Goal: Task Accomplishment & Management: Complete application form

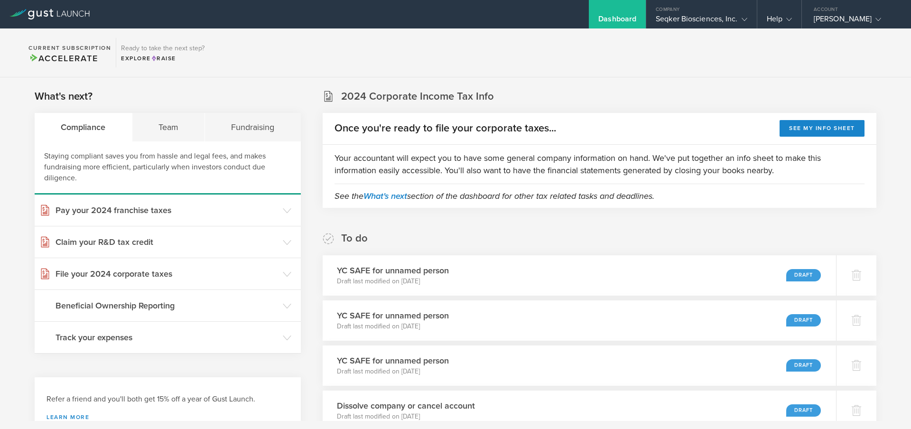
scroll to position [101, 0]
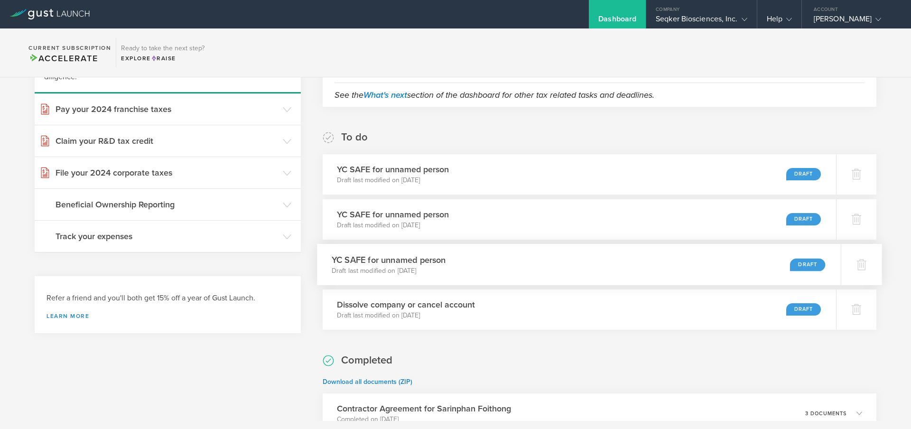
click at [494, 270] on div "YC SAFE for unnamed person Draft last modified on [DATE] Draft" at bounding box center [579, 264] width 524 height 41
click at [463, 257] on div "YC SAFE for unnamed person Draft last modified on Sep 12, 2025 Draft" at bounding box center [579, 264] width 524 height 41
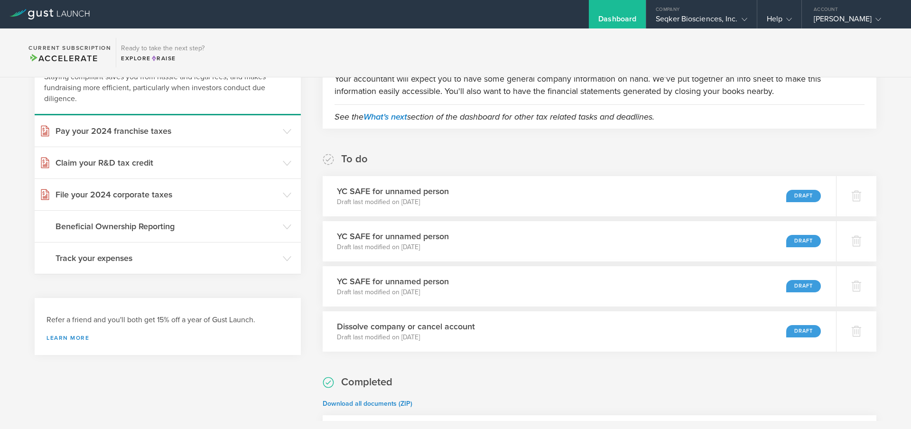
scroll to position [0, 0]
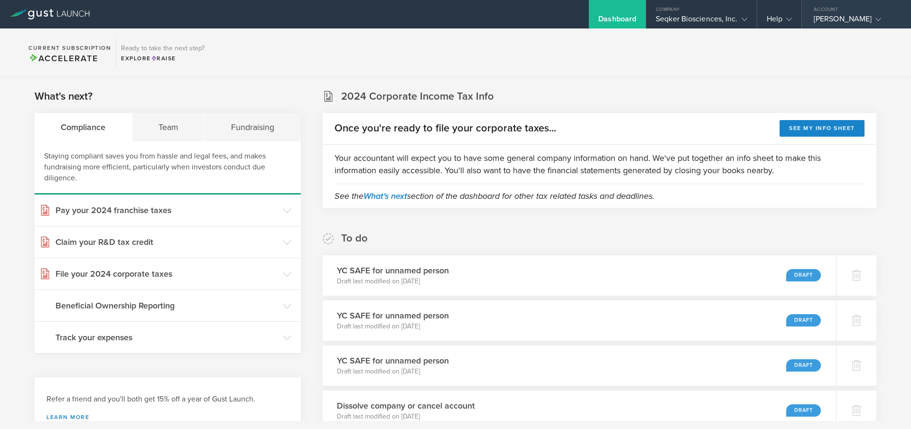
click at [824, 25] on div "[PERSON_NAME]" at bounding box center [854, 21] width 81 height 14
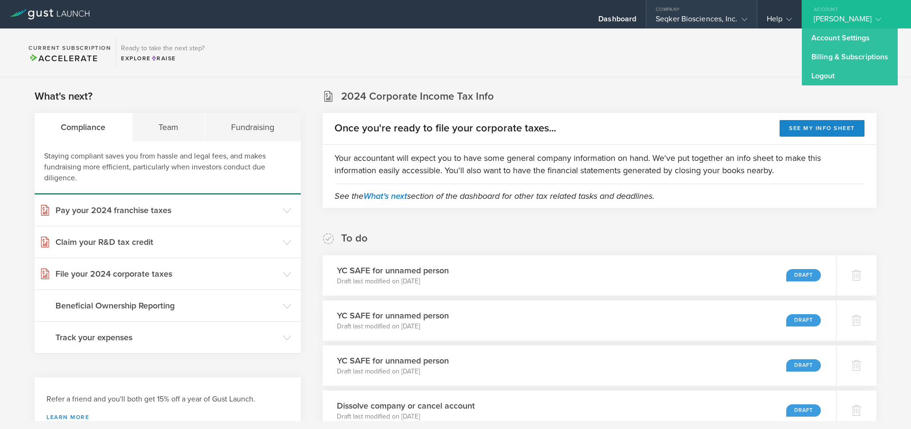
click at [711, 15] on div "Seqker Biosciences, Inc." at bounding box center [701, 21] width 91 height 14
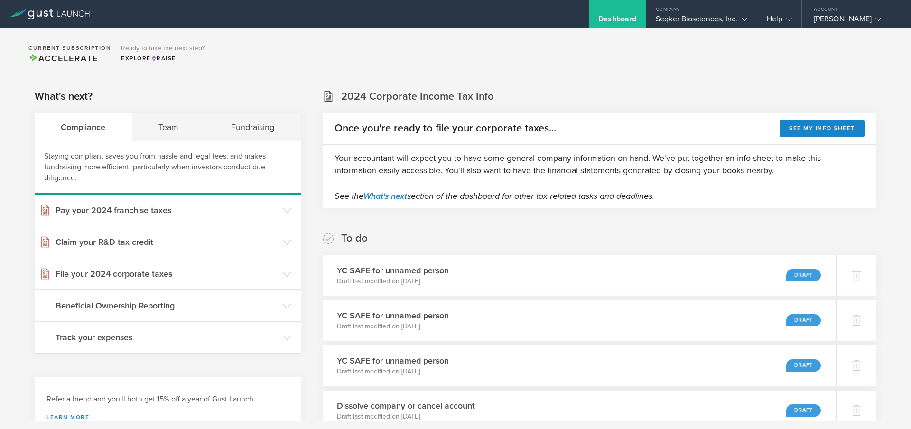
click at [56, 18] on icon at bounding box center [49, 14] width 80 height 10
click at [708, 19] on div "Seqker Biosciences, Inc." at bounding box center [701, 21] width 91 height 14
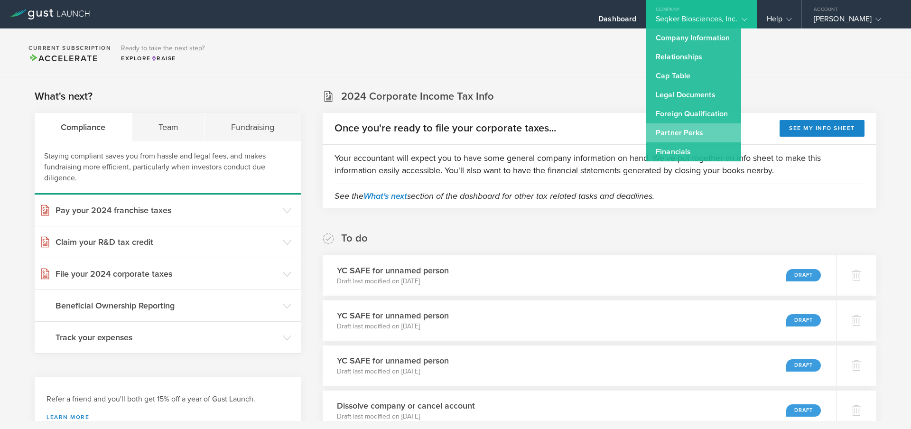
click at [701, 128] on link "Partner Perks" at bounding box center [693, 132] width 95 height 19
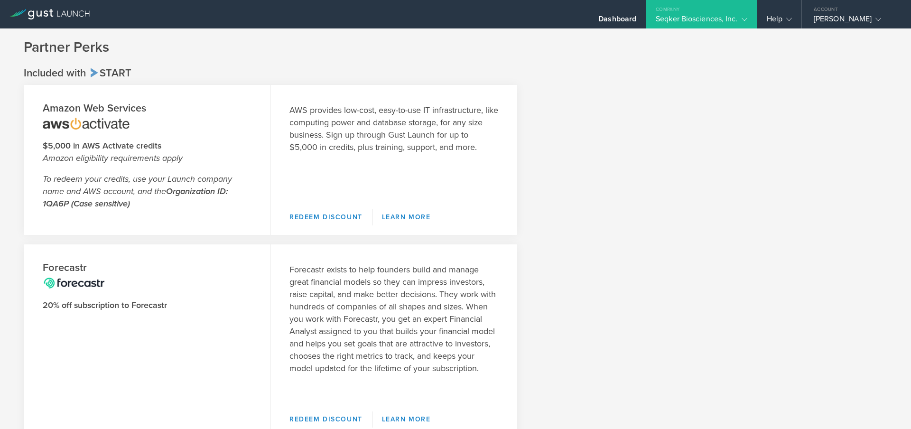
click at [340, 157] on div "AWS provides low-cost, easy-to-use IT infrastructure, like computing power and …" at bounding box center [394, 142] width 247 height 115
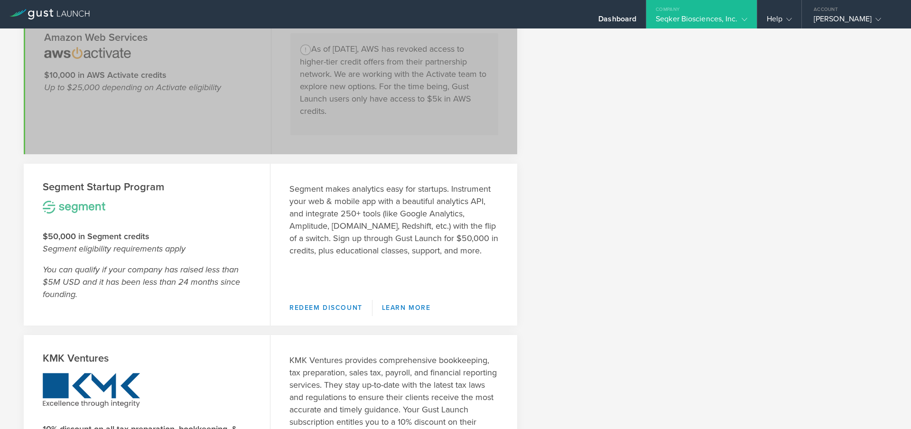
scroll to position [631, 0]
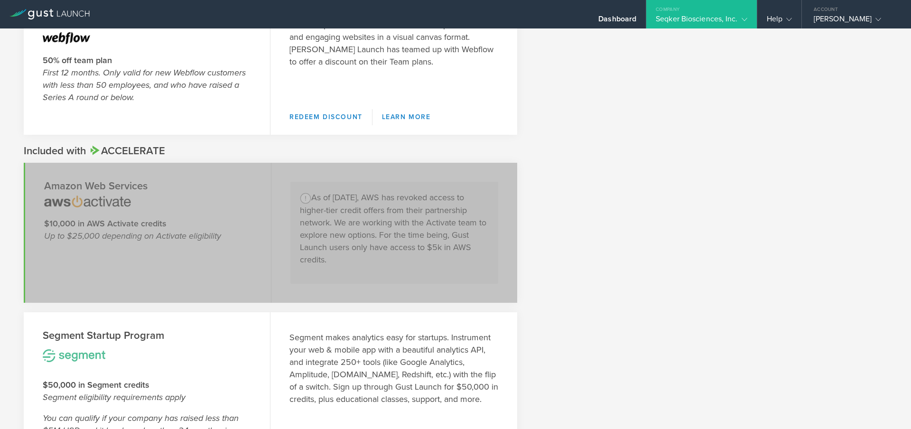
drag, startPoint x: 319, startPoint y: 181, endPoint x: 423, endPoint y: 257, distance: 128.7
click at [423, 257] on section "Amazon Web Services $10,000 in AWS Activate credits Up to $25,000 depending on …" at bounding box center [271, 233] width 494 height 140
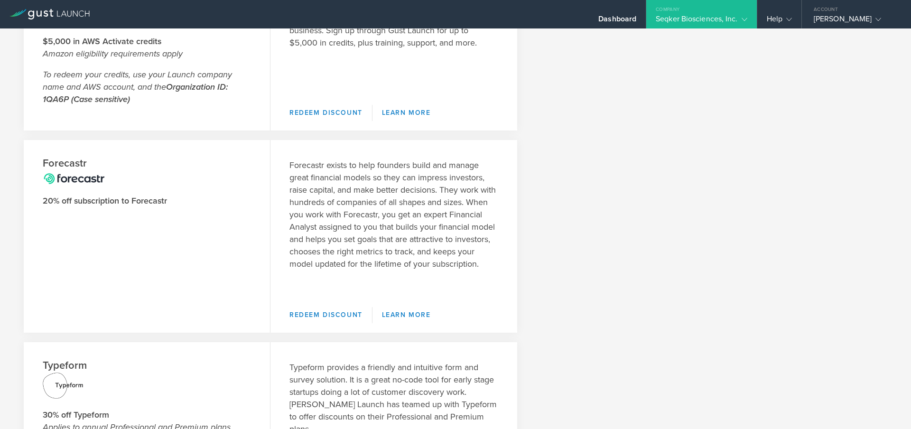
scroll to position [0, 0]
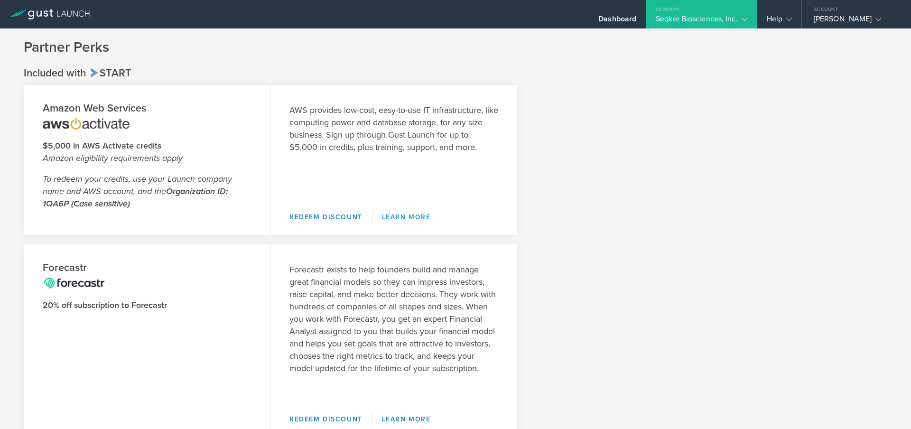
click at [388, 219] on link "Learn More" at bounding box center [407, 217] width 68 height 16
click at [406, 180] on div "AWS provides low-cost, easy-to-use IT infrastructure, like computing power and …" at bounding box center [394, 142] width 247 height 115
click at [741, 25] on div "Seqker Biosciences, Inc." at bounding box center [701, 21] width 91 height 14
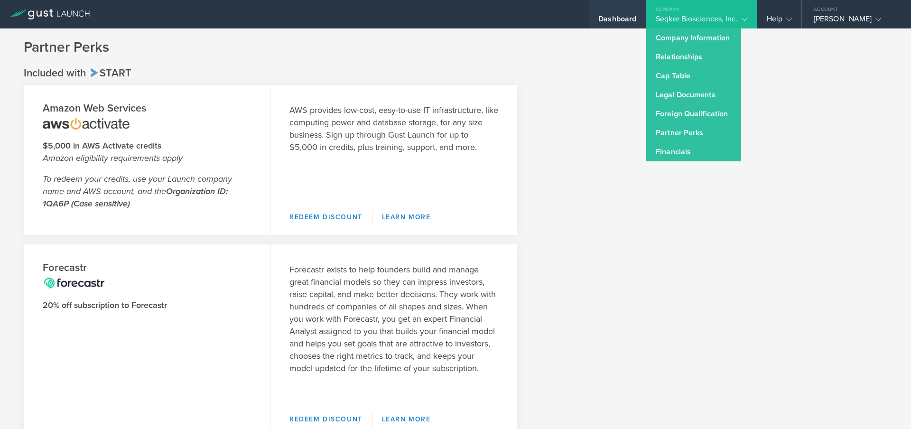
click at [617, 17] on div "Dashboard" at bounding box center [617, 21] width 38 height 14
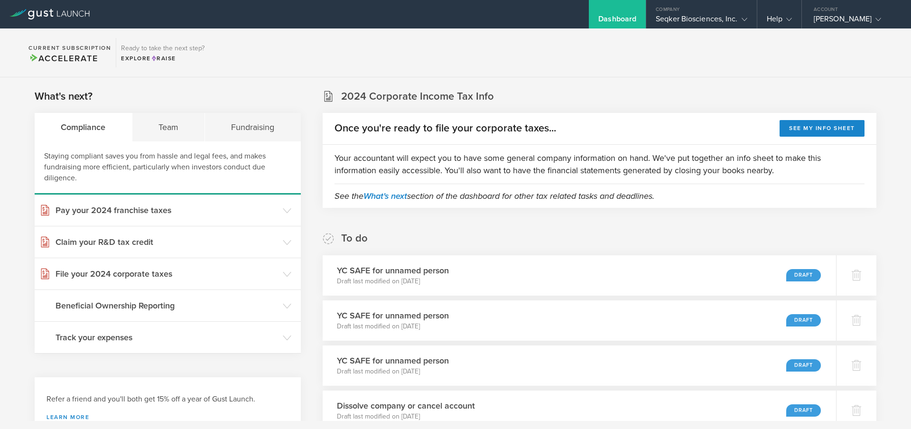
click at [58, 21] on div at bounding box center [49, 14] width 99 height 28
click at [57, 16] on icon at bounding box center [49, 14] width 80 height 10
click at [843, 10] on div "Account" at bounding box center [856, 7] width 109 height 14
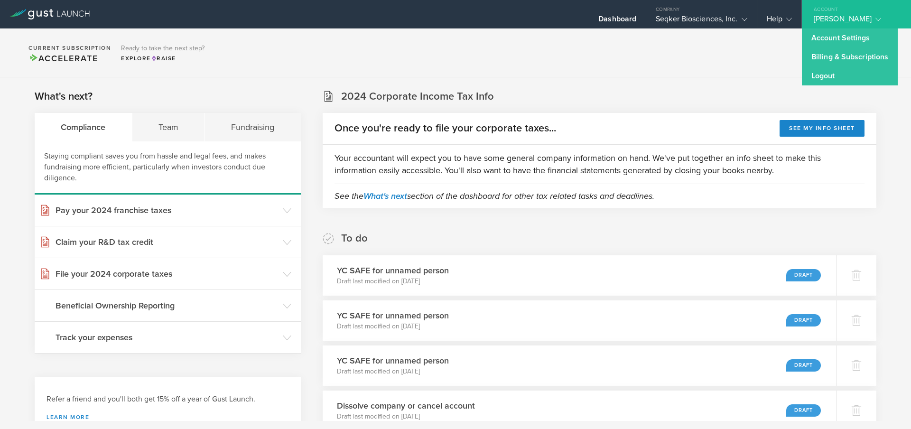
drag, startPoint x: 765, startPoint y: 63, endPoint x: 767, endPoint y: 48, distance: 14.4
click at [764, 63] on section "Current Subscription Accelerate Ready to take the next step? Explore Raise" at bounding box center [455, 52] width 911 height 49
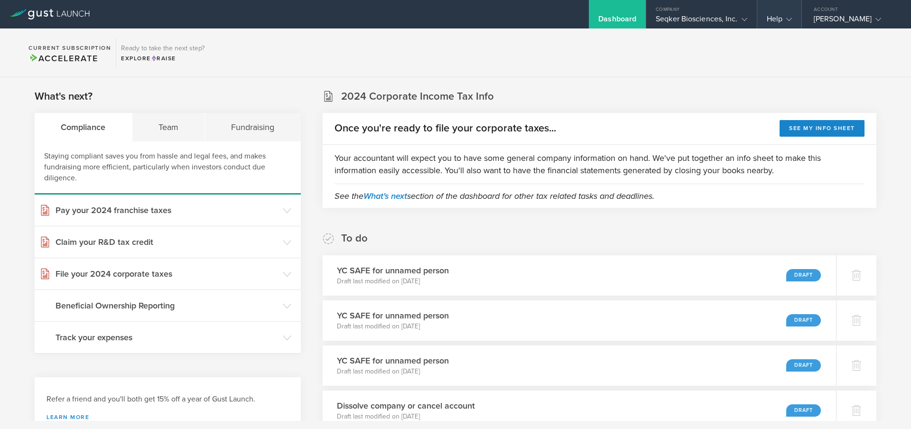
click at [778, 20] on div "Help" at bounding box center [779, 21] width 25 height 14
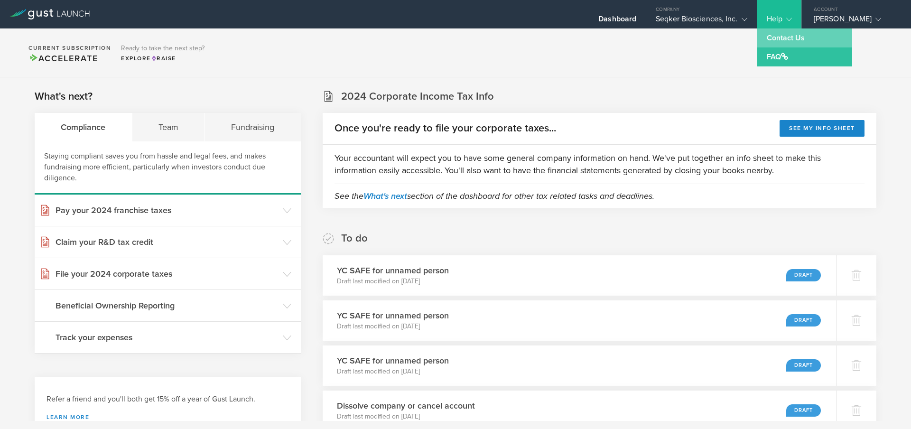
click at [782, 43] on link "Contact Us" at bounding box center [804, 37] width 95 height 19
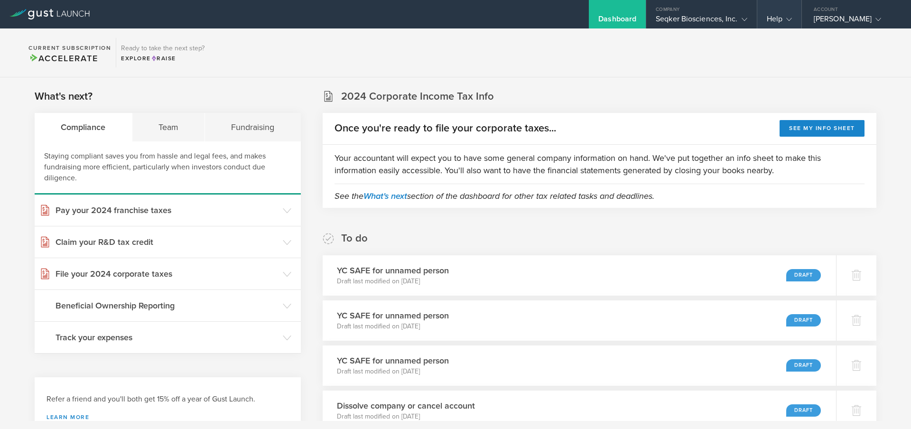
click at [763, 17] on div "Help" at bounding box center [779, 14] width 44 height 28
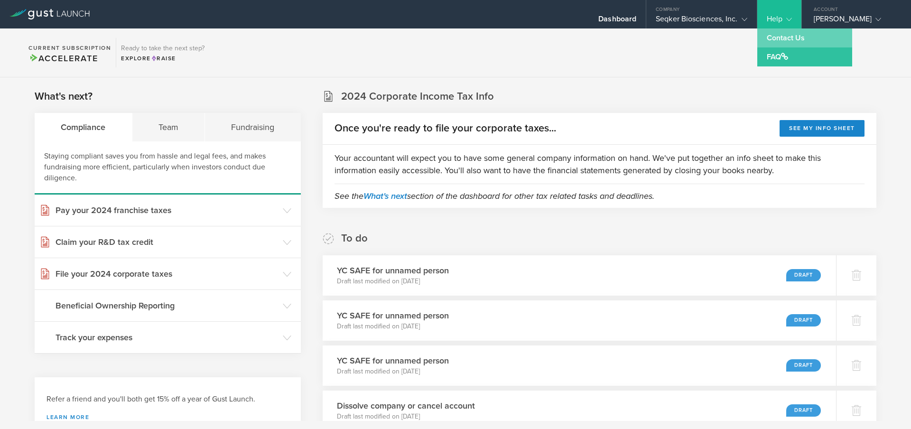
click at [764, 40] on link "Contact Us" at bounding box center [804, 37] width 95 height 19
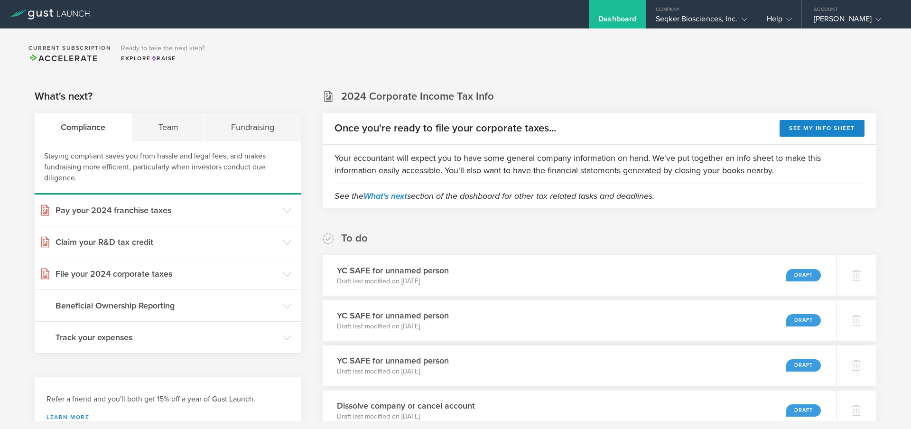
click at [92, 23] on div at bounding box center [49, 14] width 99 height 28
click at [466, 271] on div "YC SAFE for unnamed person Draft last modified on Sep 12, 2025 Draft" at bounding box center [579, 275] width 524 height 41
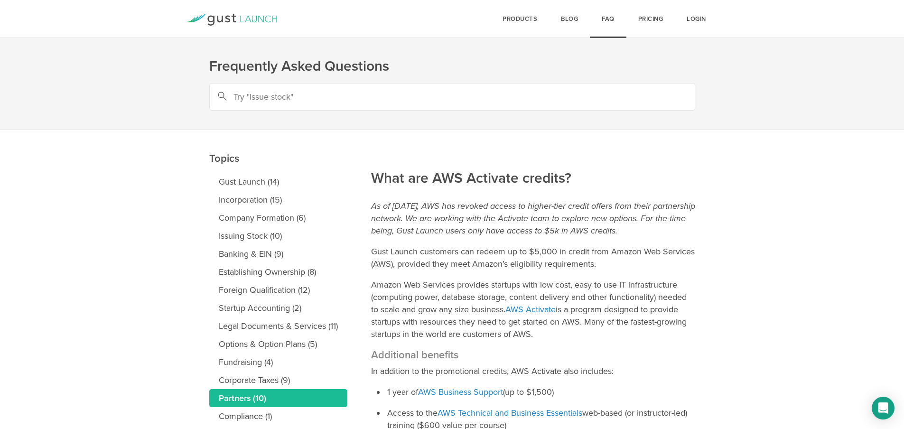
scroll to position [208, 0]
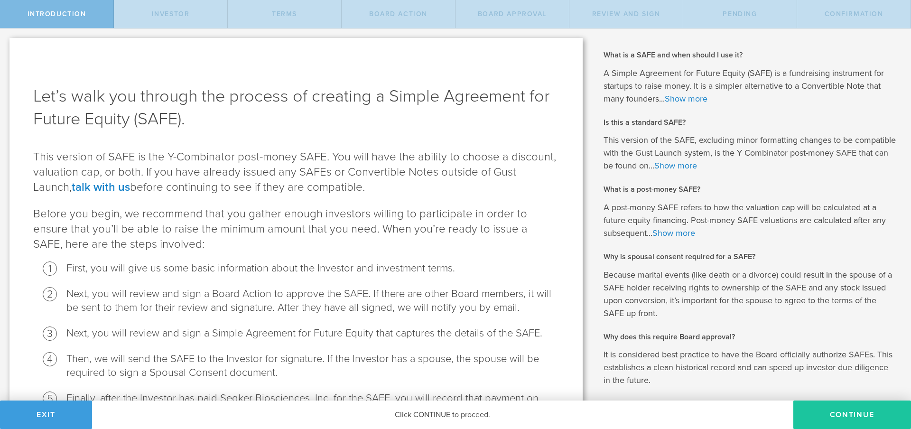
click at [845, 407] on button "Continue" at bounding box center [853, 415] width 118 height 28
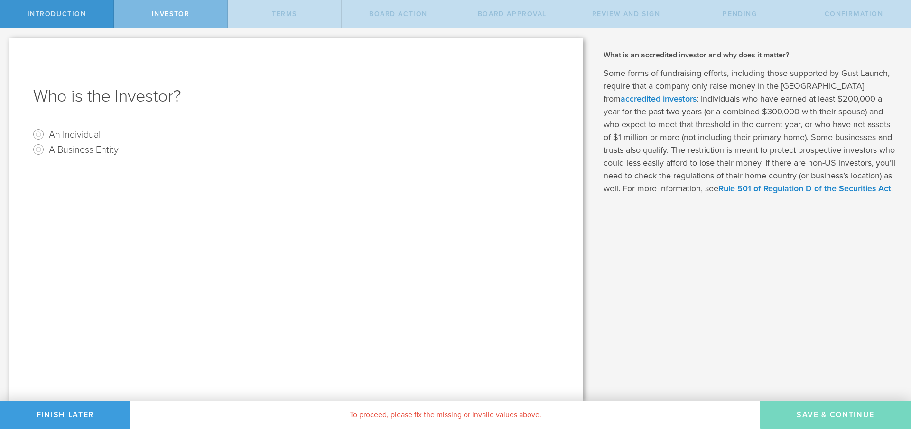
click at [85, 132] on label "An Individual" at bounding box center [75, 134] width 52 height 14
click at [46, 132] on input "An Individual" at bounding box center [38, 134] width 15 height 15
radio input "true"
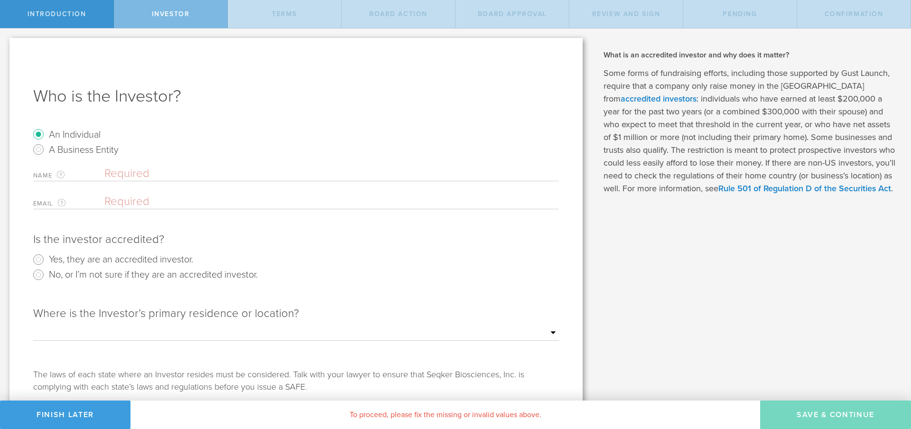
click at [184, 178] on input "text" at bounding box center [331, 174] width 455 height 14
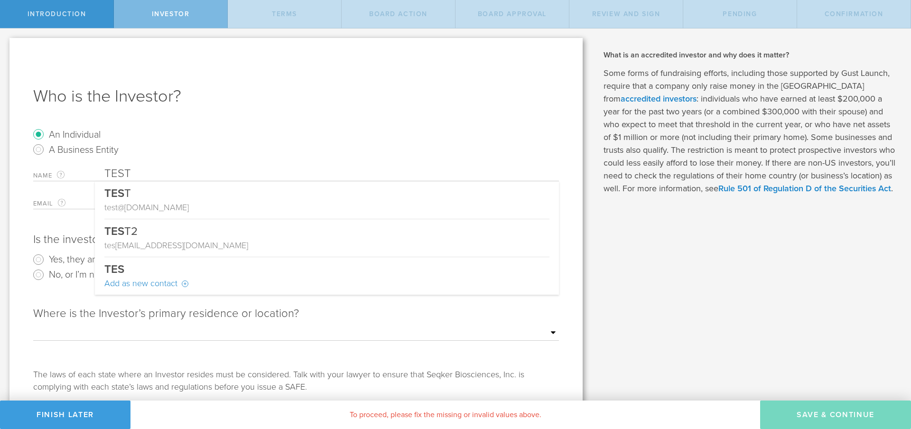
type input "TEST"
type input "[EMAIL_ADDRESS][DOMAIN_NAME]"
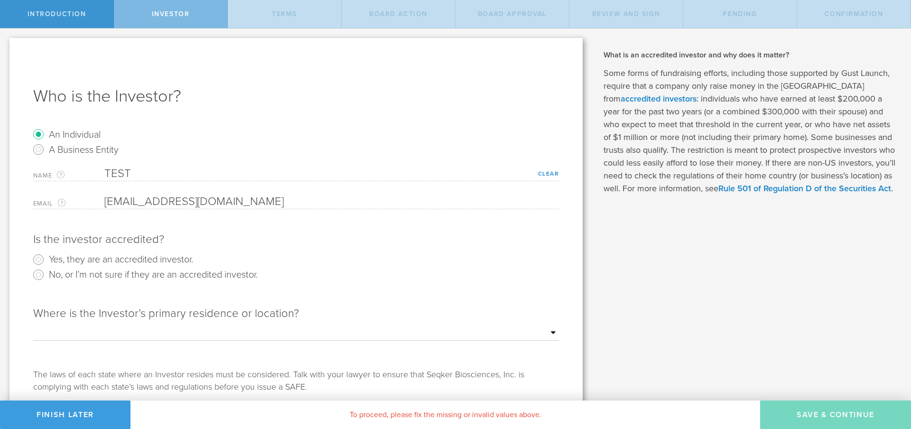
scroll to position [12, 0]
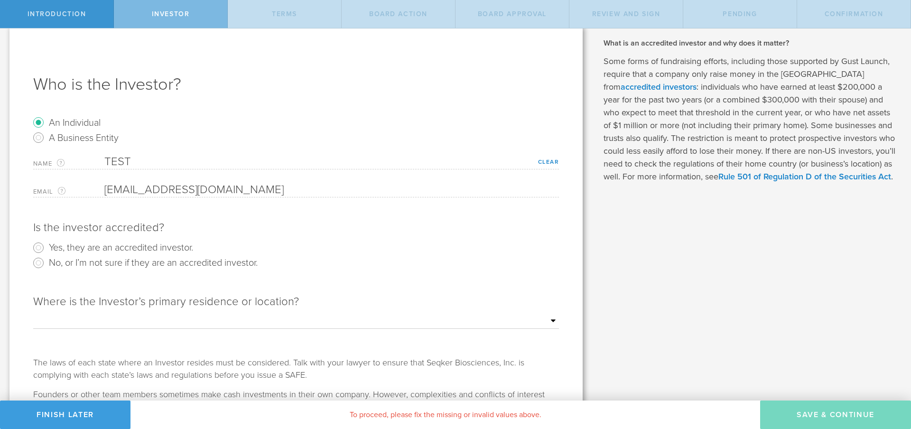
click at [176, 248] on label "Yes, they are an accredited investor." at bounding box center [121, 247] width 144 height 14
click at [46, 248] on input "Yes, they are an accredited investor." at bounding box center [38, 247] width 15 height 15
radio input "true"
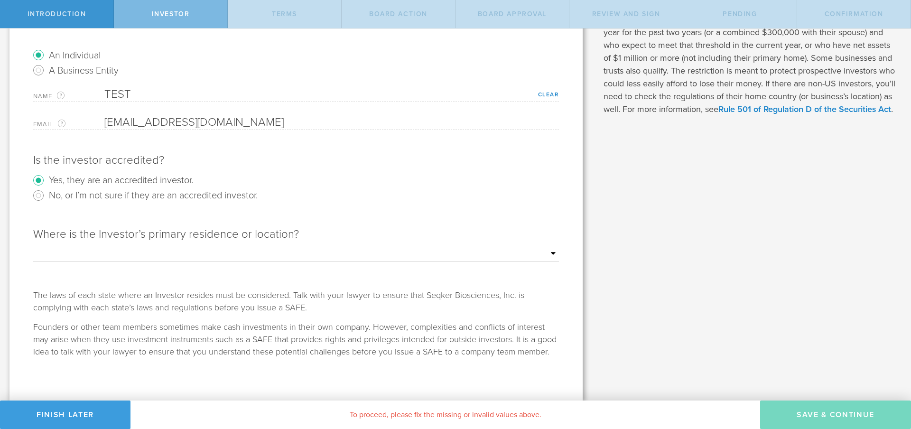
click at [236, 249] on select "Outside of the [GEOGRAPHIC_DATA] [US_STATE] [US_STATE] [US_STATE] [US_STATE] [U…" at bounding box center [296, 254] width 526 height 14
click at [33, 247] on select "Outside of the [GEOGRAPHIC_DATA] [US_STATE] [US_STATE] [US_STATE] [US_STATE] [U…" at bounding box center [296, 254] width 526 height 14
click at [191, 270] on div "Where is the Investor’s primary residence or location? Outside of the [GEOGRAPH…" at bounding box center [296, 253] width 526 height 72
click at [515, 411] on div "To proceed, please fix the missing or invalid values above." at bounding box center [446, 415] width 630 height 28
click at [206, 249] on select "Outside of the [GEOGRAPHIC_DATA] [US_STATE] [US_STATE] [US_STATE] [US_STATE] [U…" at bounding box center [296, 254] width 526 height 14
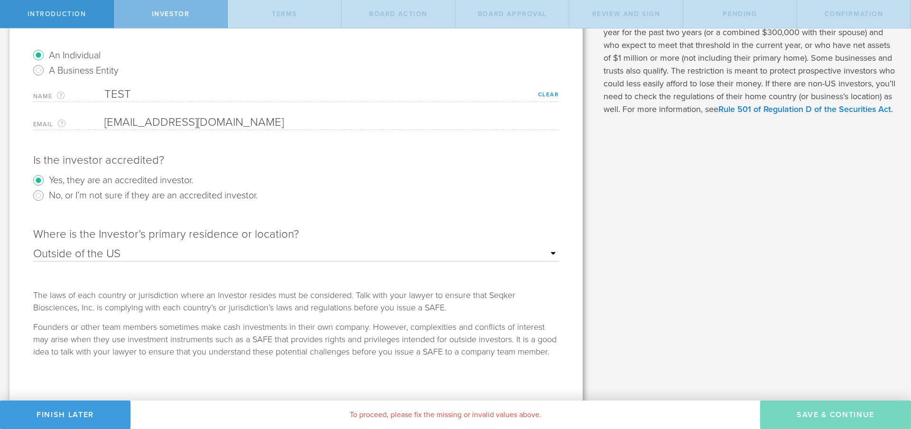
click at [291, 205] on div "Is the investor accredited? Yes, they are an accredited investor. No, or I’m no…" at bounding box center [296, 180] width 526 height 74
click at [170, 130] on form "An Individual A Business Entity Name The first and last name of the person that…" at bounding box center [296, 202] width 526 height 310
click at [198, 250] on select "Outside of the [GEOGRAPHIC_DATA] [US_STATE] [US_STATE] [US_STATE] [US_STATE] [U…" at bounding box center [296, 254] width 526 height 14
click at [33, 247] on select "Outside of the [GEOGRAPHIC_DATA] [US_STATE] [US_STATE] [US_STATE] [US_STATE] [U…" at bounding box center [296, 254] width 526 height 14
click at [618, 366] on div "What is a SAFE and when should I use it? A Simple Agreement for Future Equity (…" at bounding box center [751, 174] width 319 height 451
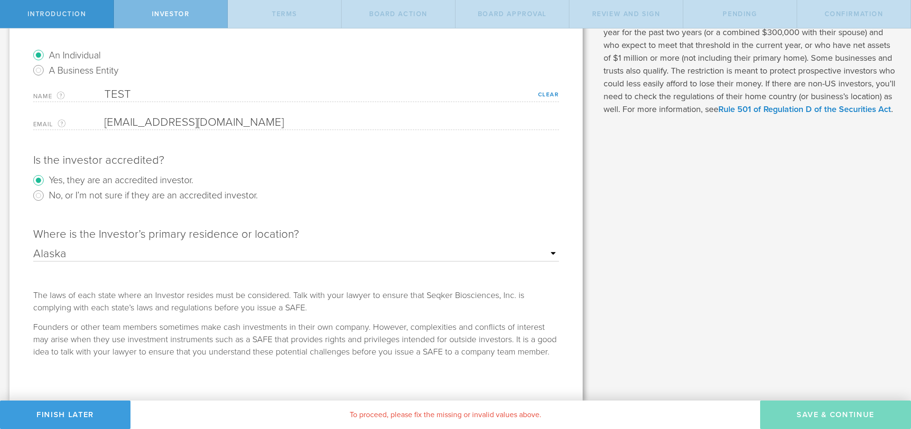
click at [299, 236] on div "Where is the Investor’s primary residence or location?" at bounding box center [296, 234] width 526 height 15
click at [300, 240] on div "Where is the Investor’s primary residence or location?" at bounding box center [296, 234] width 526 height 15
click at [299, 246] on div "Where is the Investor’s primary residence or location? Outside of the [GEOGRAPH…" at bounding box center [296, 253] width 526 height 72
click at [290, 251] on select "Outside of the [GEOGRAPHIC_DATA] [US_STATE] [US_STATE] [US_STATE] [US_STATE] [U…" at bounding box center [296, 254] width 526 height 14
select select "string:OUTSIDE"
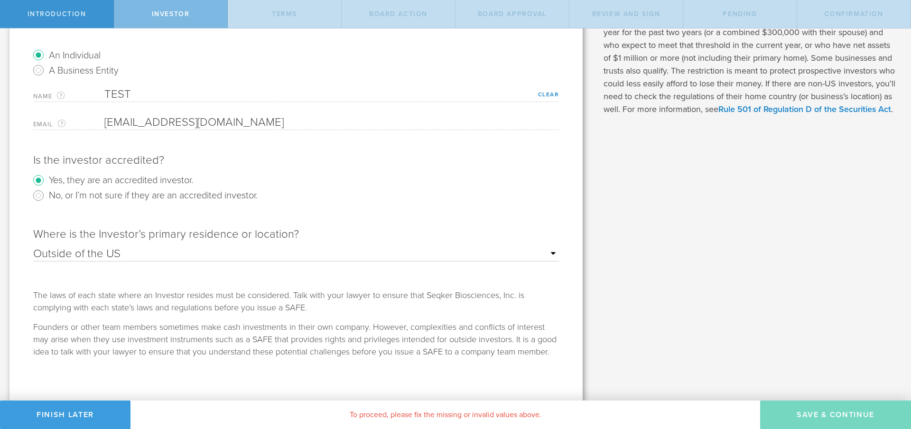
click at [33, 247] on select "Outside of the [GEOGRAPHIC_DATA] [US_STATE] [US_STATE] [US_STATE] [US_STATE] [U…" at bounding box center [296, 254] width 526 height 14
click at [329, 287] on div "Where is the Investor’s primary residence or location? Outside of the [GEOGRAPH…" at bounding box center [296, 253] width 526 height 72
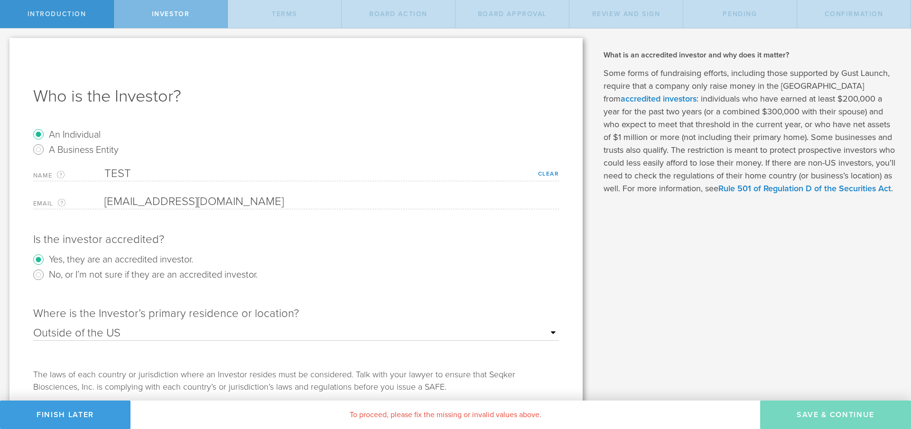
click at [132, 271] on label "No, or I’m not sure if they are an accredited investor." at bounding box center [153, 274] width 209 height 14
click at [46, 271] on input "No, or I’m not sure if they are an accredited investor." at bounding box center [38, 274] width 15 height 15
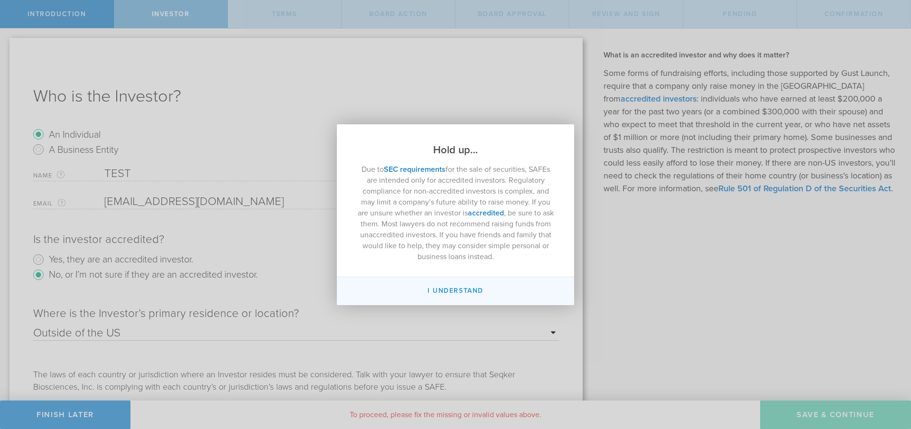
click at [408, 288] on button "I Understand" at bounding box center [455, 291] width 237 height 28
radio input "false"
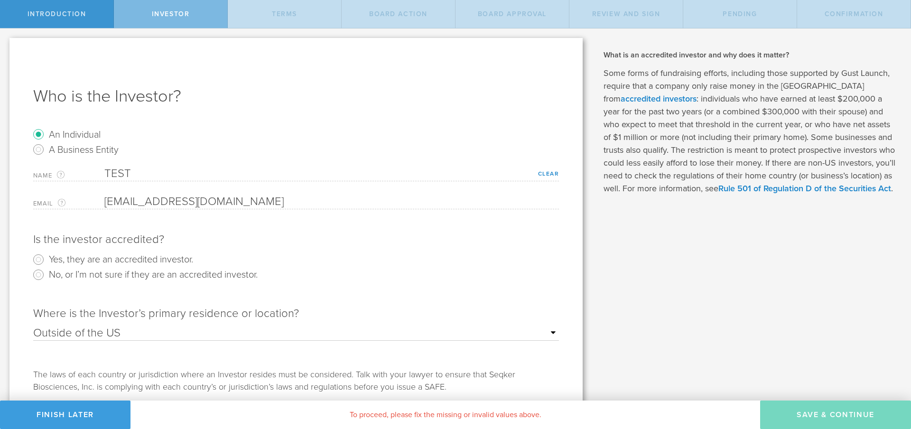
click at [141, 254] on label "Yes, they are an accredited investor." at bounding box center [121, 259] width 144 height 14
click at [46, 254] on input "Yes, they are an accredited investor." at bounding box center [38, 259] width 15 height 15
radio input "true"
click at [37, 151] on input "A Business Entity" at bounding box center [38, 149] width 15 height 15
radio input "true"
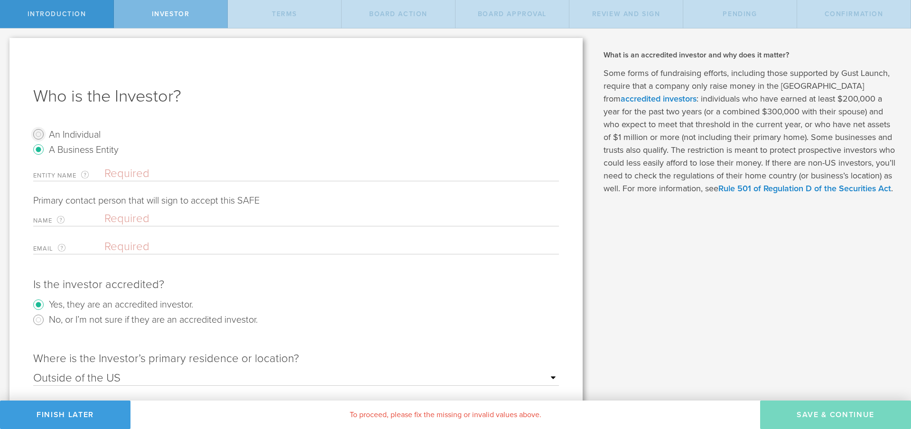
click at [39, 134] on input "An Individual" at bounding box center [38, 134] width 15 height 15
radio input "true"
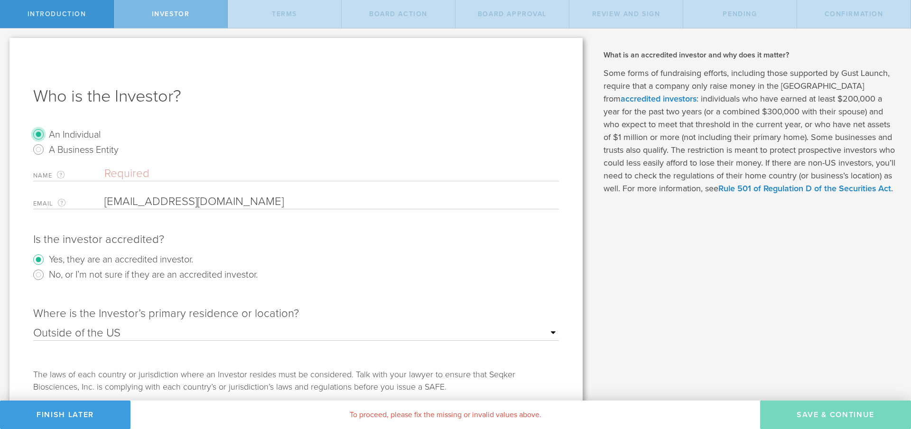
scroll to position [79, 0]
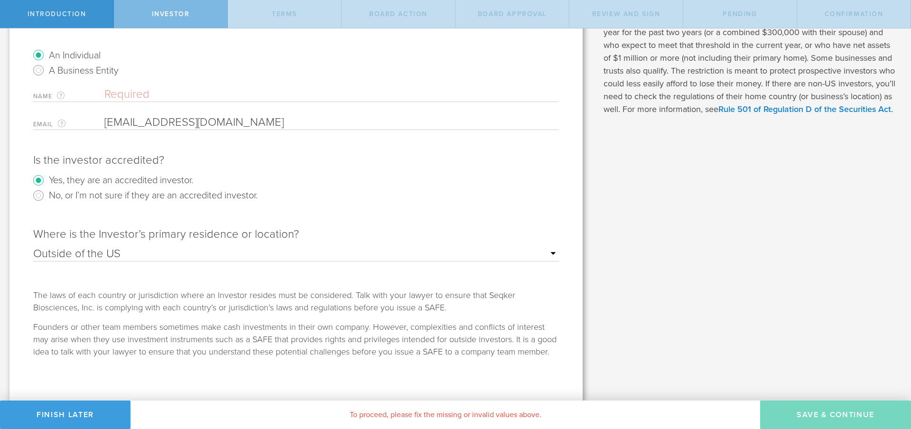
click at [289, 314] on div "Is the investor accredited? Yes, they are an accredited investor. No, or I’m no…" at bounding box center [296, 250] width 526 height 215
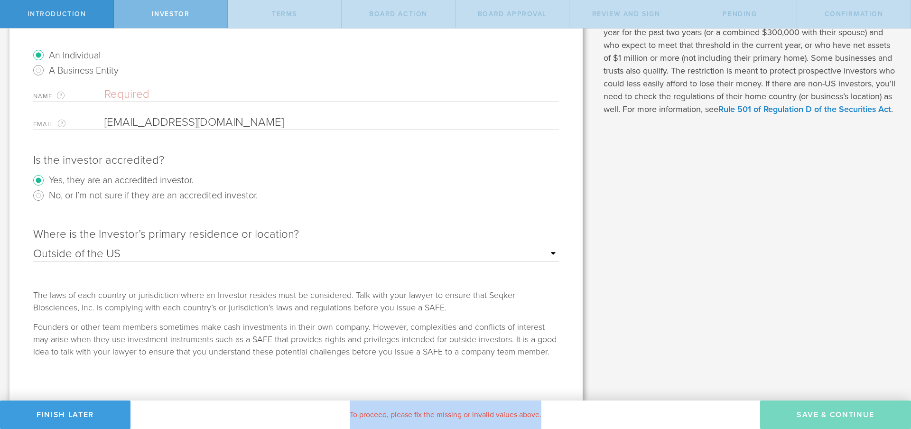
drag, startPoint x: 342, startPoint y: 417, endPoint x: 584, endPoint y: 415, distance: 242.1
click at [584, 415] on div "To proceed, please fix the missing or invalid values above." at bounding box center [446, 415] width 630 height 28
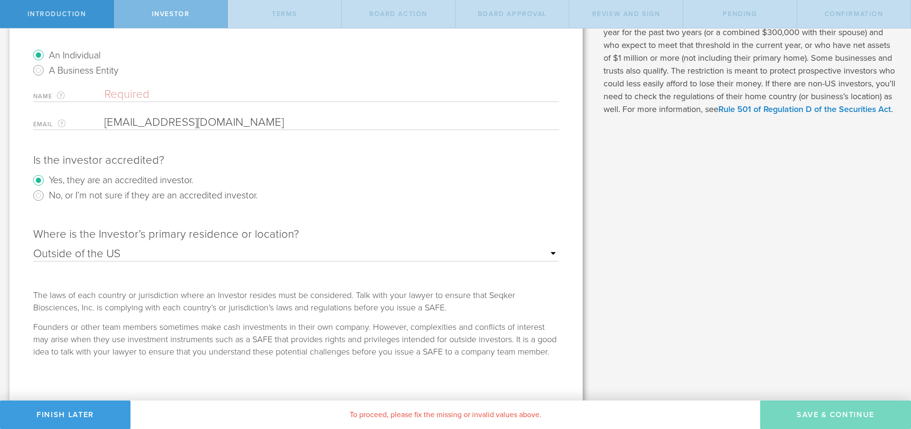
click at [343, 319] on div "Is the investor accredited? Yes, they are an accredited investor. No, or I’m no…" at bounding box center [296, 250] width 526 height 215
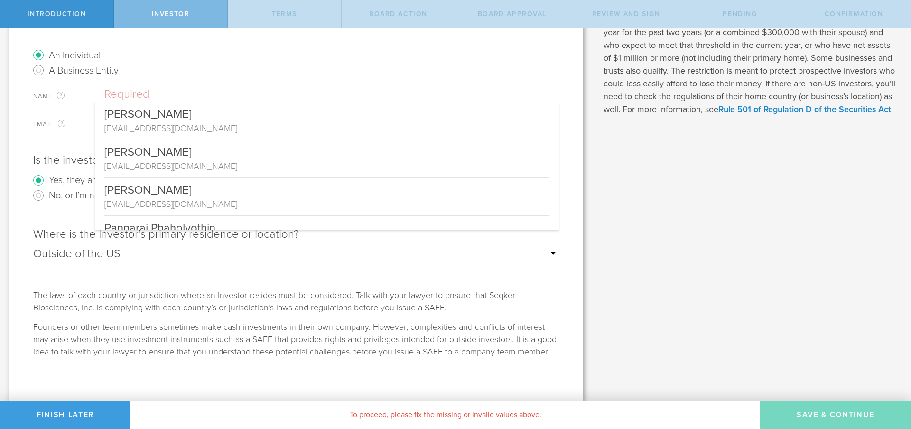
click at [204, 100] on input "text" at bounding box center [331, 94] width 455 height 14
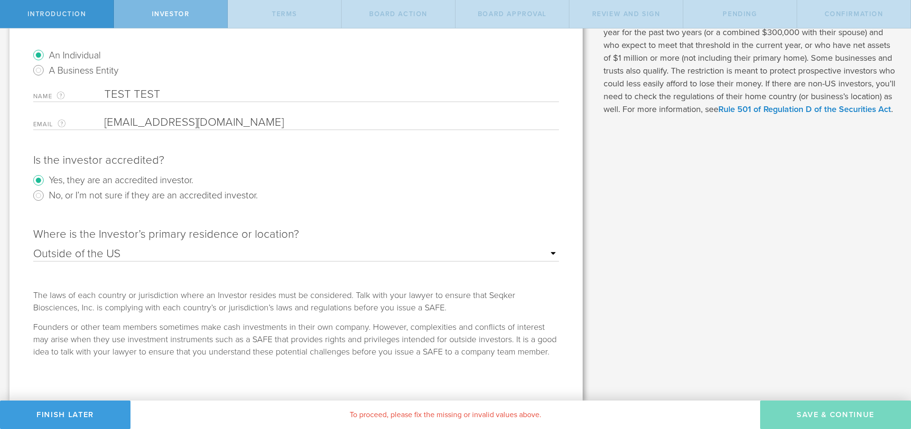
type input "TEST TEST"
click at [342, 379] on div "Who is the Investor? An Individual A Business Entity Name The first and last na…" at bounding box center [295, 180] width 573 height 442
click at [340, 373] on div "Who is the Investor? An Individual A Business Entity Name The first and last na…" at bounding box center [295, 180] width 573 height 442
click at [154, 131] on form "An Individual A Business Entity Name The first and last name of the person that…" at bounding box center [296, 202] width 526 height 310
click at [149, 121] on input "email" at bounding box center [329, 122] width 450 height 14
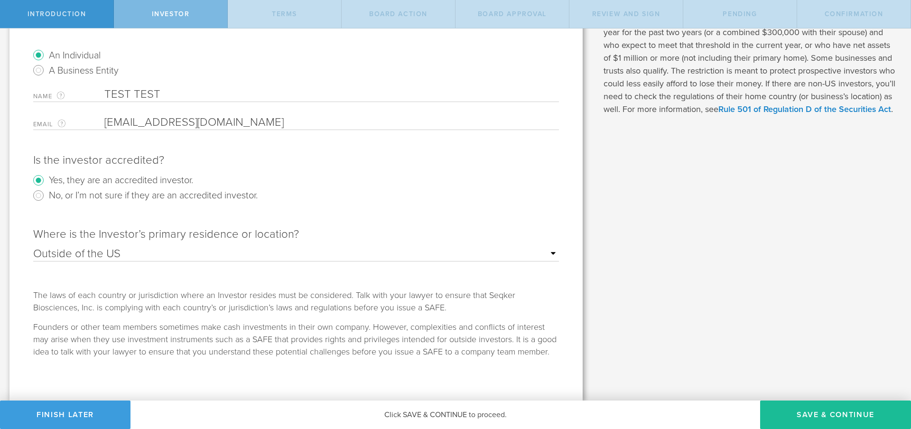
type input "[EMAIL_ADDRESS][DOMAIN_NAME]"
click at [277, 289] on div "The laws of each country or jurisdiction where an Investor resides must be cons…" at bounding box center [296, 301] width 526 height 25
click at [828, 418] on button "Save & Continue" at bounding box center [835, 415] width 151 height 28
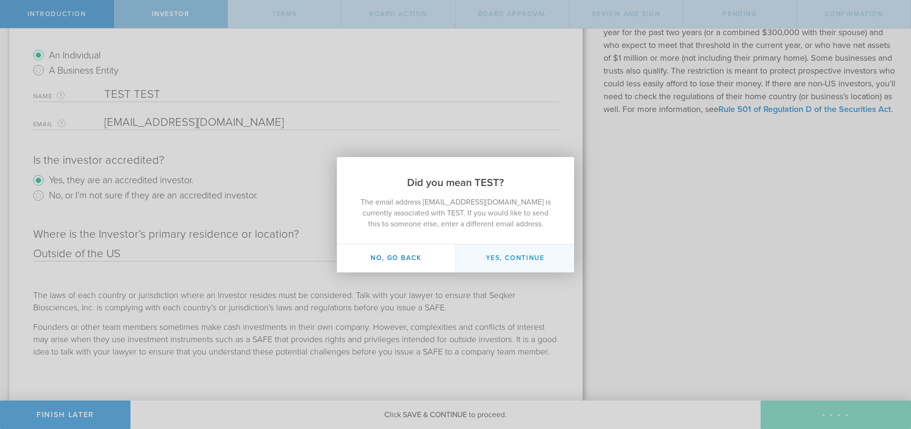
click at [491, 257] on button "Yes, continue" at bounding box center [515, 258] width 119 height 28
type input "TEST"
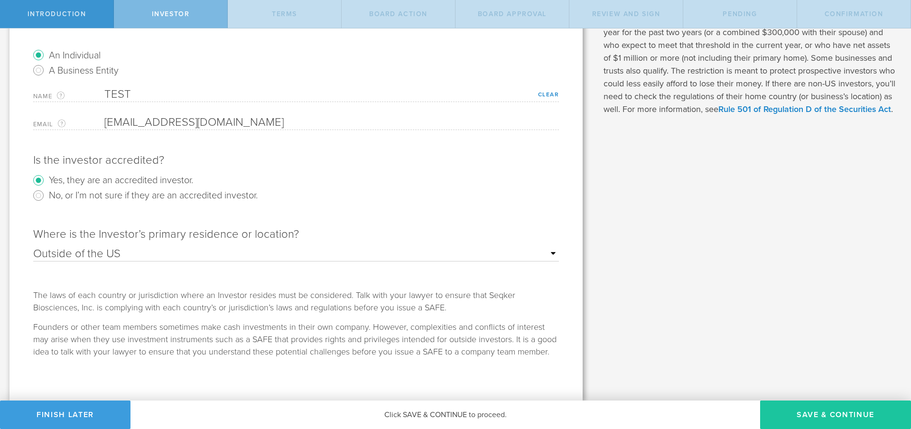
click at [823, 409] on button "Save & Continue" at bounding box center [835, 415] width 151 height 28
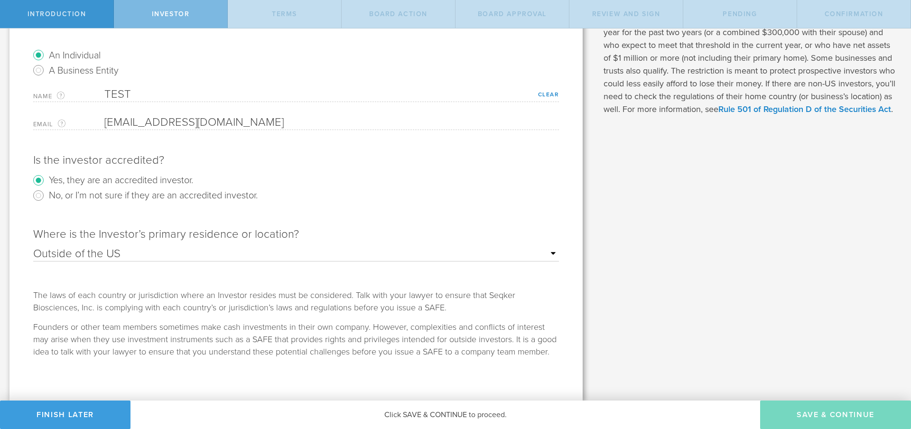
checkbox input "true"
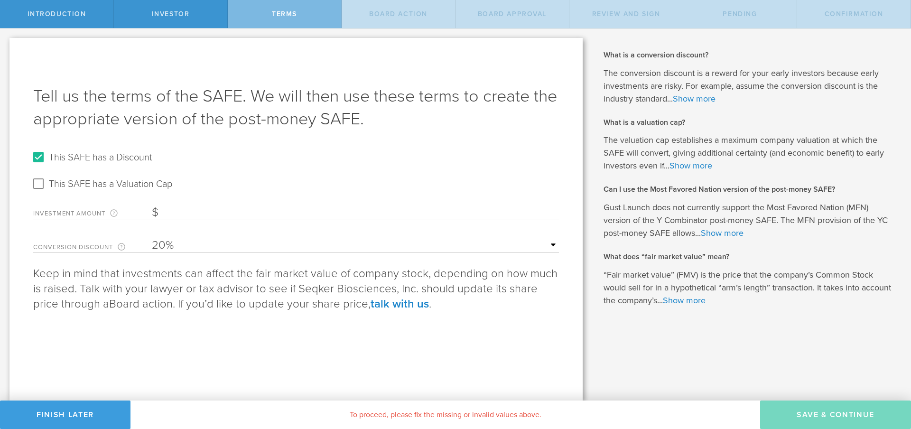
click at [283, 209] on input "Investment Amount The amount (in USD) that this investor is paying for the SAFE." at bounding box center [355, 213] width 407 height 14
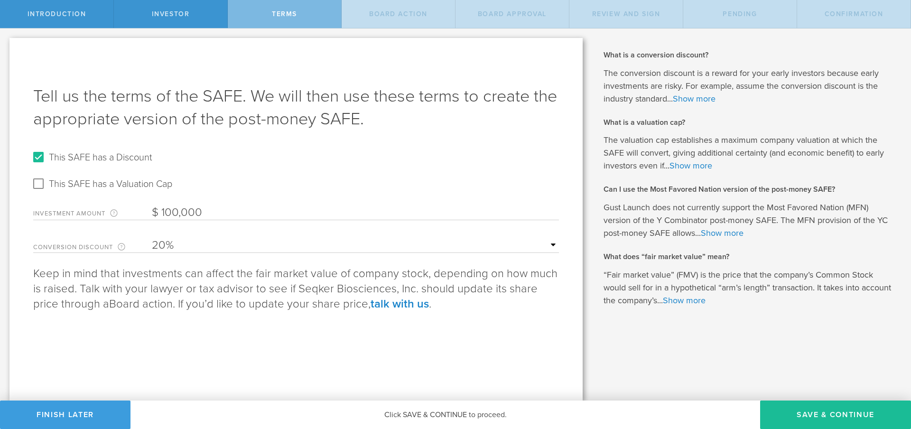
type input "100,000"
click at [274, 329] on div "Tell us the terms of the SAFE. We will then use these terms to create the appro…" at bounding box center [295, 219] width 573 height 363
click at [800, 411] on button "Save & Continue" at bounding box center [835, 415] width 151 height 28
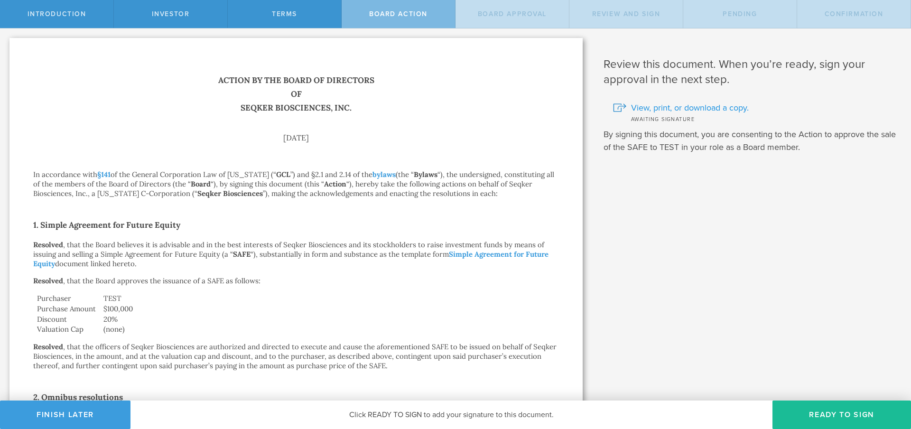
click at [654, 111] on span "View, print, or download a copy." at bounding box center [690, 108] width 118 height 12
click at [660, 152] on p "By signing this document, you are consenting to the Action to approve the sale …" at bounding box center [750, 141] width 293 height 26
click at [607, 8] on div "Review and Sign" at bounding box center [627, 14] width 114 height 28
click at [706, 13] on div "Pending" at bounding box center [740, 14] width 114 height 28
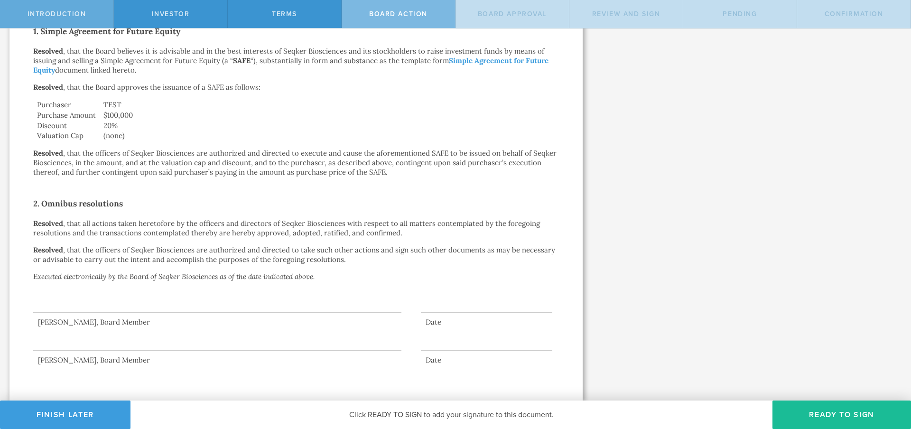
click at [64, 12] on span "Introduction" at bounding box center [57, 14] width 59 height 8
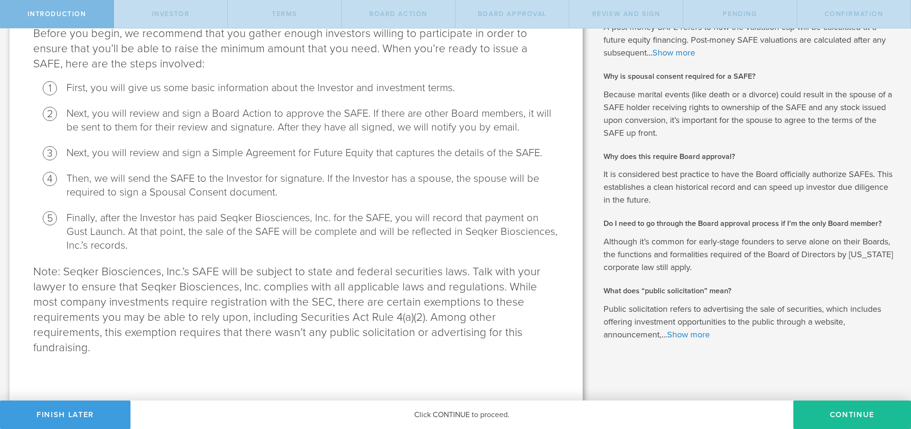
scroll to position [0, 0]
